Goal: Use online tool/utility: Utilize a website feature to perform a specific function

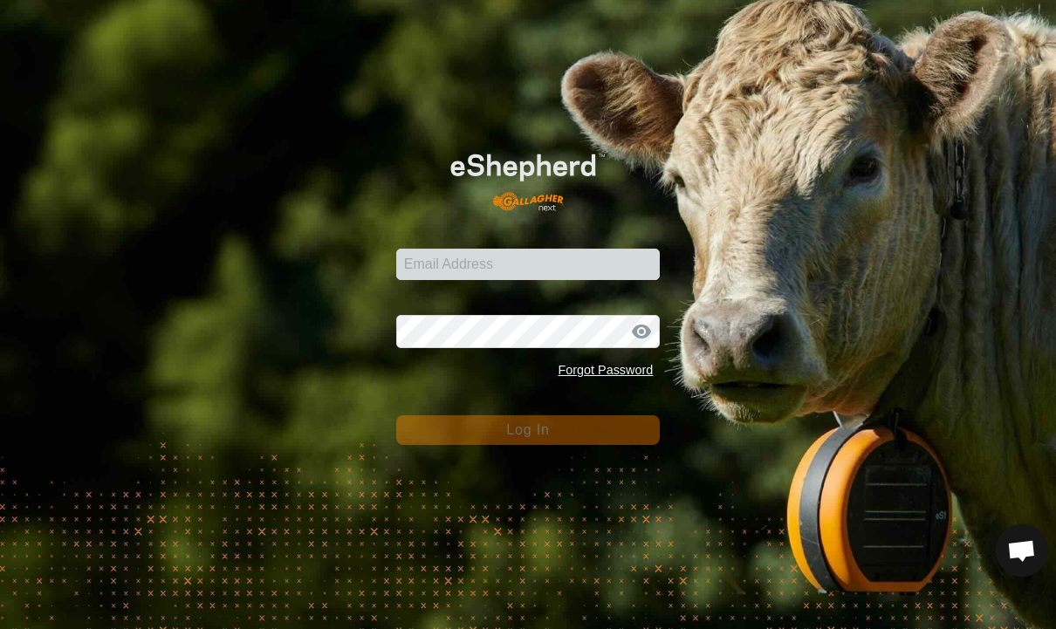
scroll to position [107, 0]
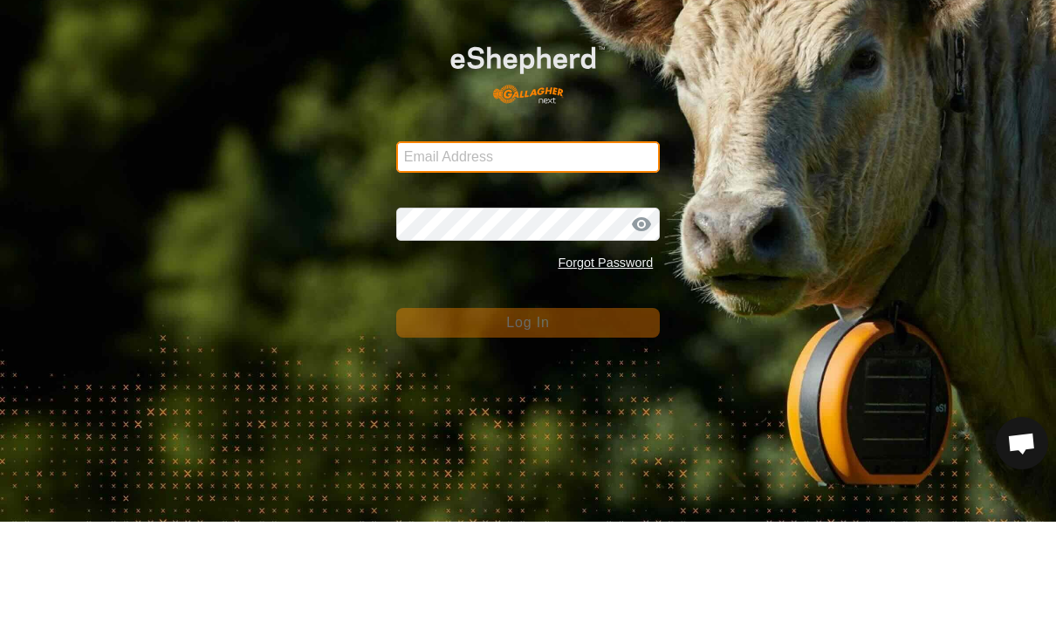
type input "[EMAIL_ADDRESS][DOMAIN_NAME]"
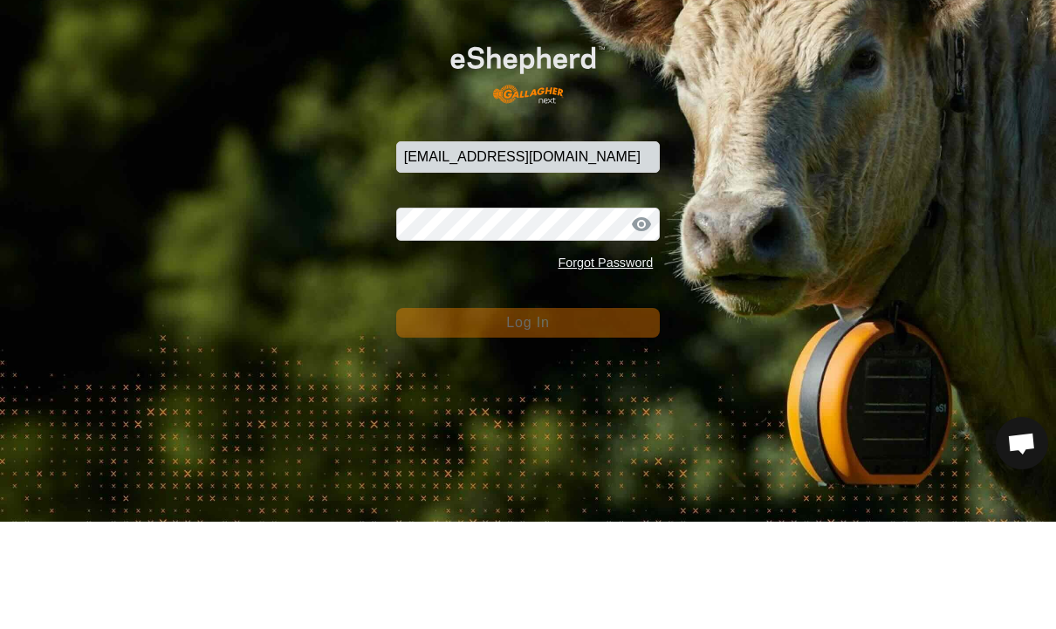
click at [528, 416] on button "Log In" at bounding box center [528, 431] width 265 height 30
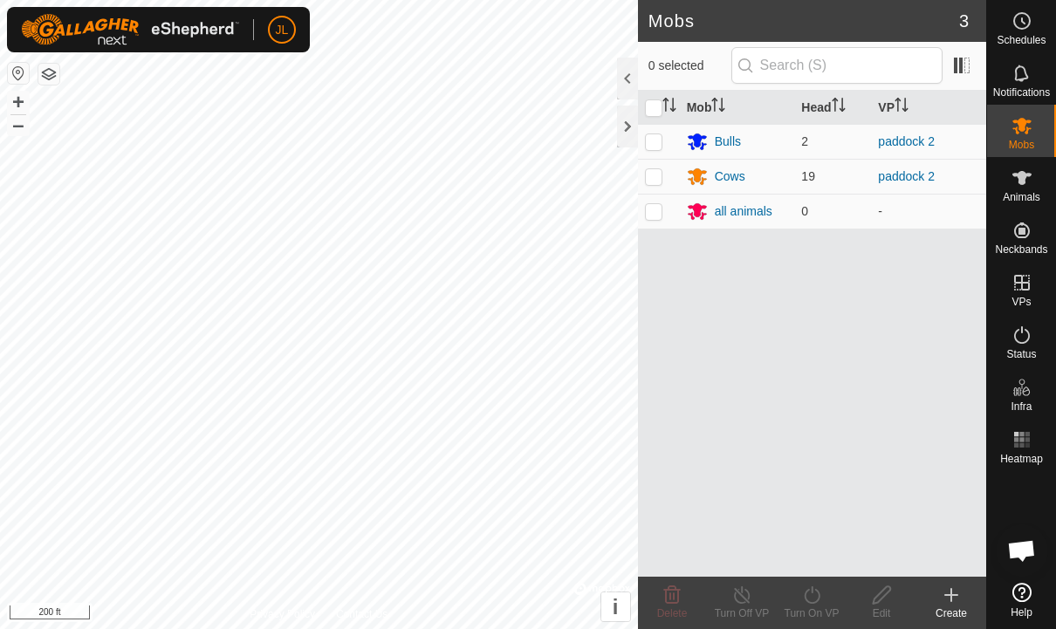
click at [1052, 481] on div at bounding box center [1021, 523] width 69 height 105
click at [1031, 441] on icon at bounding box center [1022, 440] width 21 height 21
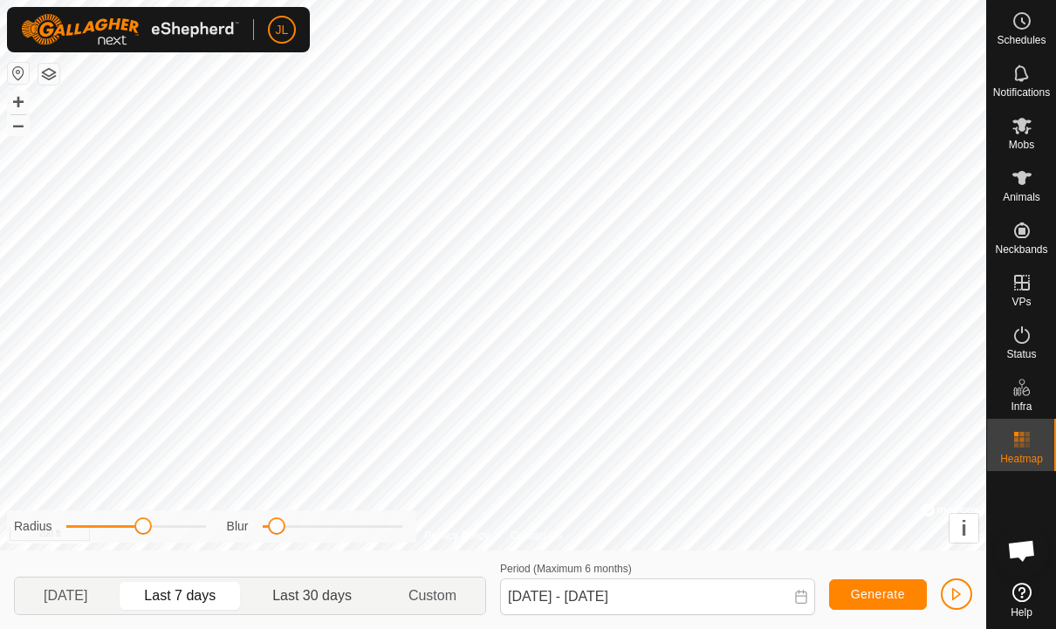
click at [336, 603] on span "Last 30 days" at bounding box center [311, 596] width 79 height 21
click at [191, 534] on span at bounding box center [192, 526] width 17 height 17
click at [197, 540] on div "Radius Blur" at bounding box center [211, 527] width 409 height 32
click at [801, 599] on icon at bounding box center [801, 597] width 14 height 14
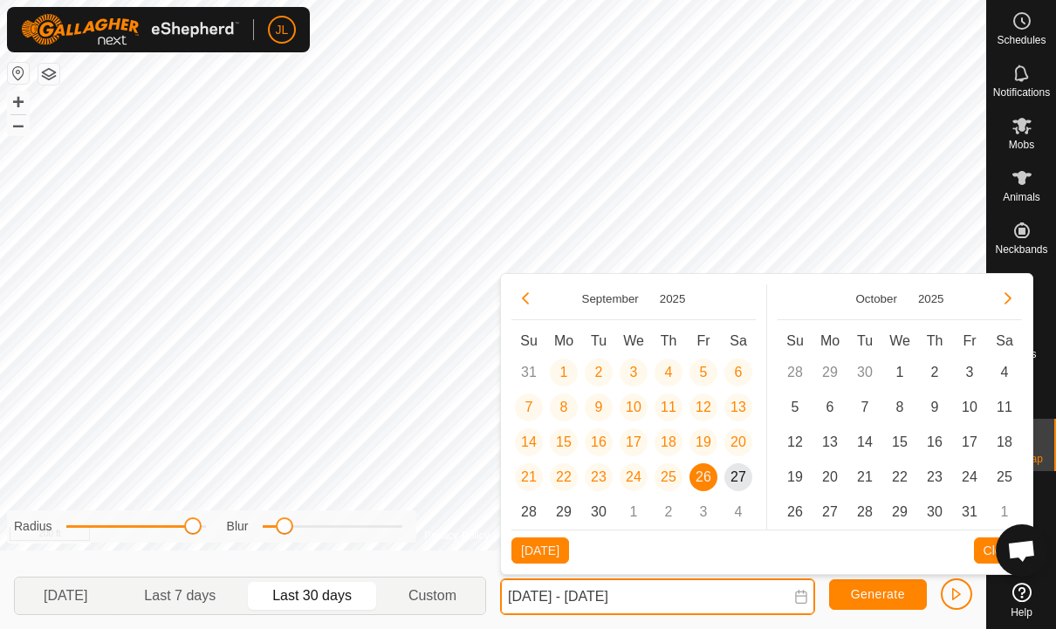
scroll to position [1, 0]
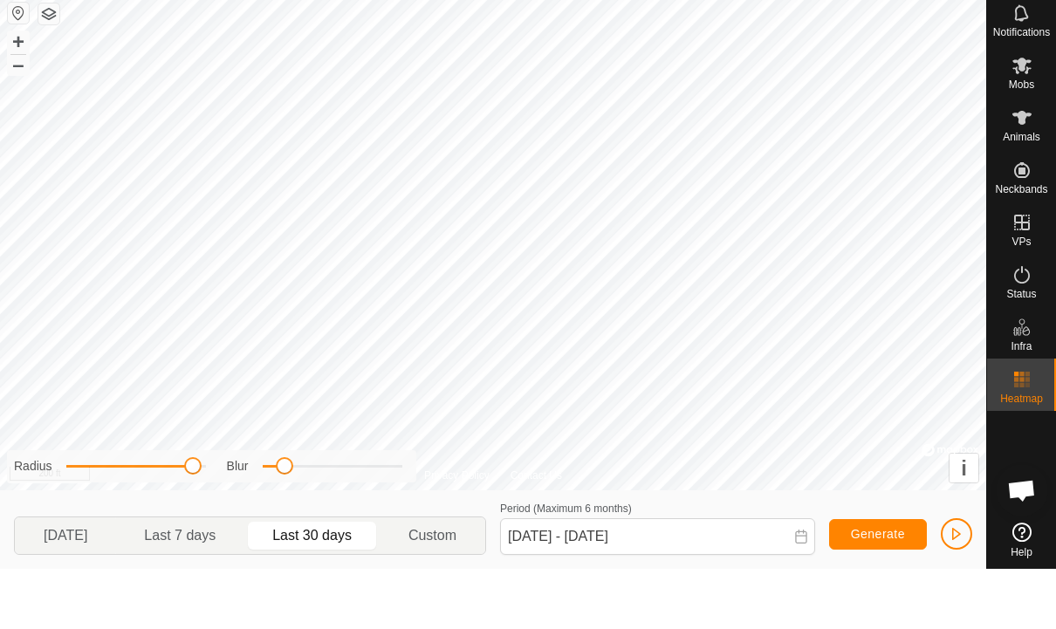
click at [883, 580] on button "Generate" at bounding box center [878, 595] width 98 height 31
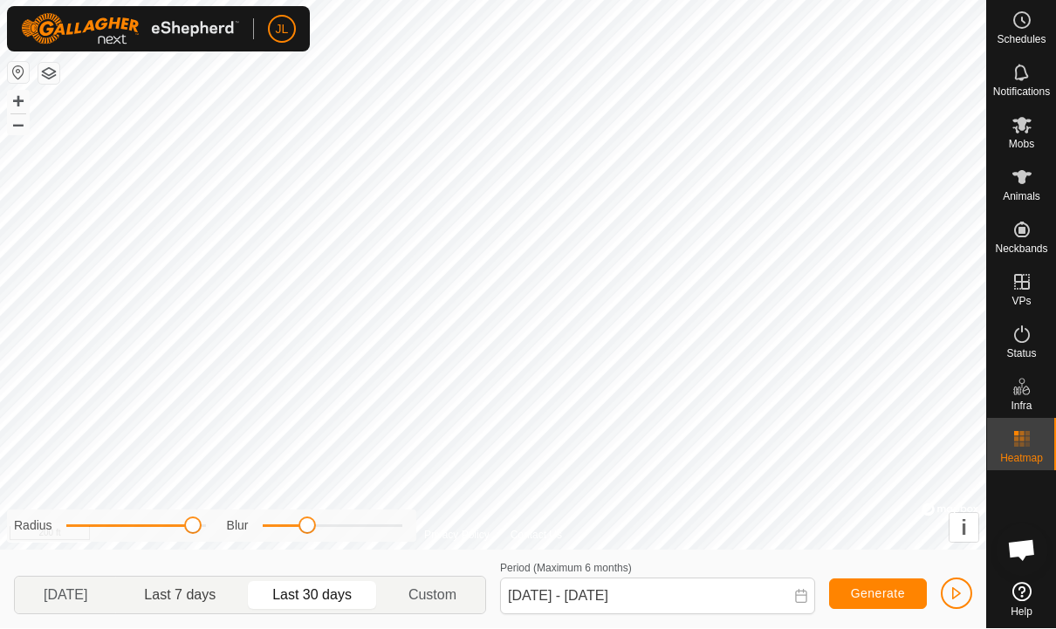
click at [207, 607] on span "Last 7 days" at bounding box center [180, 596] width 120 height 28
click at [340, 594] on span "Last 30 days" at bounding box center [311, 596] width 79 height 21
click at [111, 602] on span "[DATE]" at bounding box center [65, 596] width 93 height 28
click at [353, 581] on p-togglebutton "Last 30 days" at bounding box center [312, 596] width 136 height 37
type input "[DATE] - [DATE]"
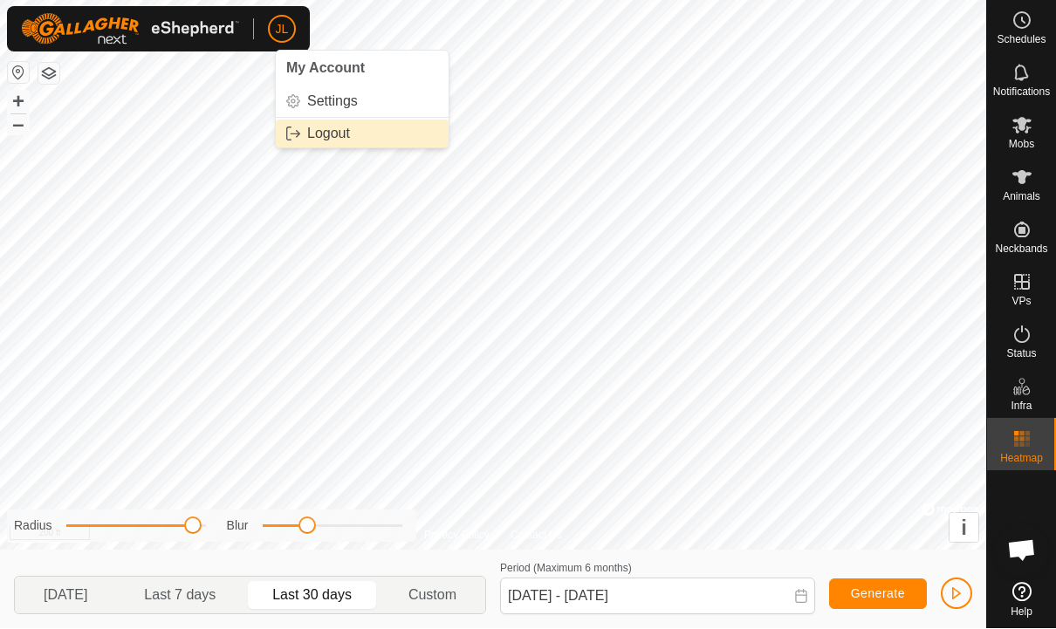
click at [335, 128] on span "Logout" at bounding box center [328, 134] width 43 height 14
